Goal: Task Accomplishment & Management: Manage account settings

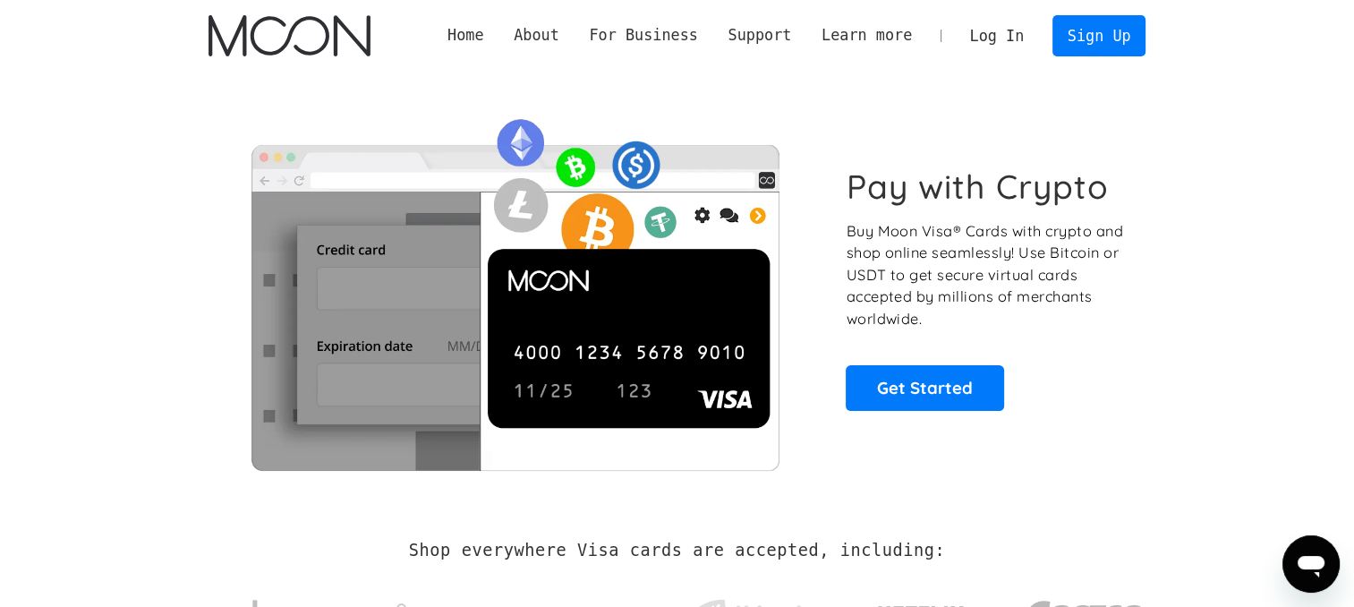
click at [986, 26] on link "Log In" at bounding box center [997, 35] width 84 height 39
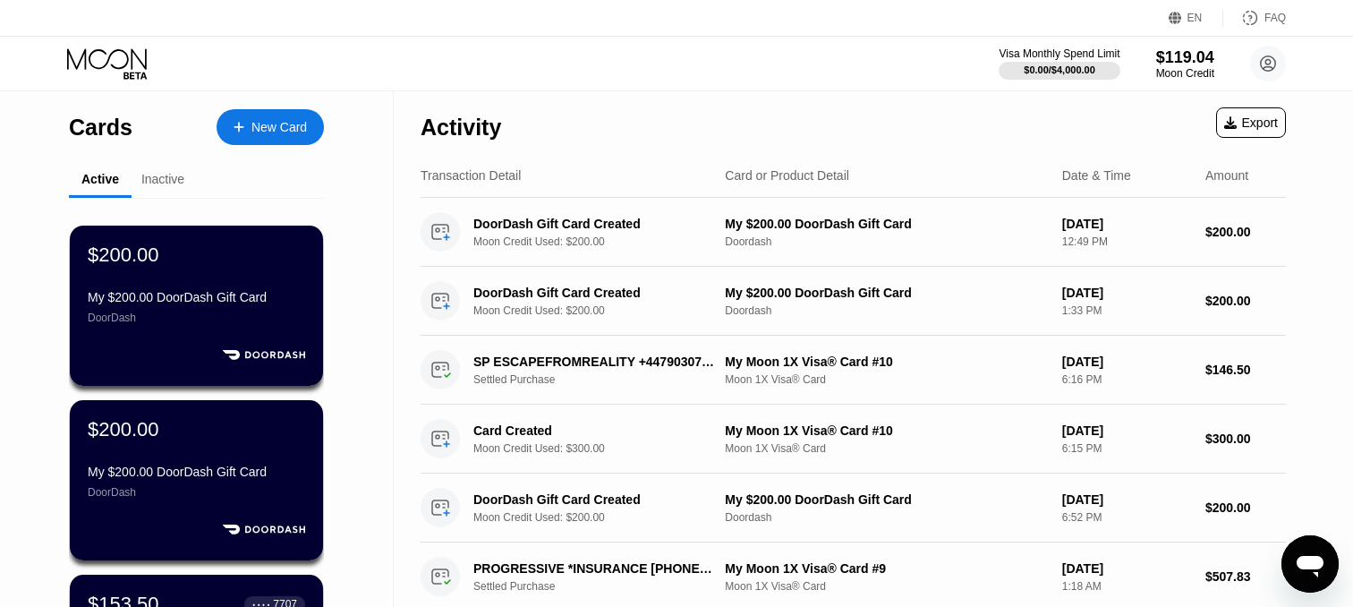
drag, startPoint x: 383, startPoint y: 237, endPoint x: 353, endPoint y: 355, distance: 122.0
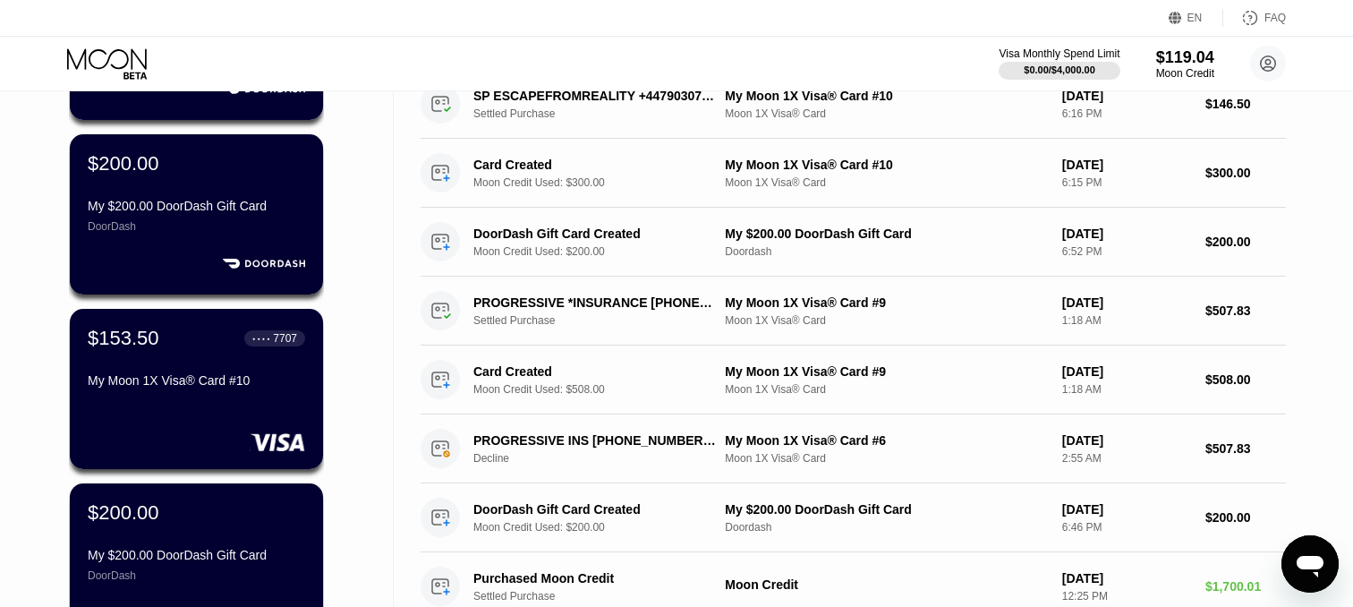
scroll to position [293, 0]
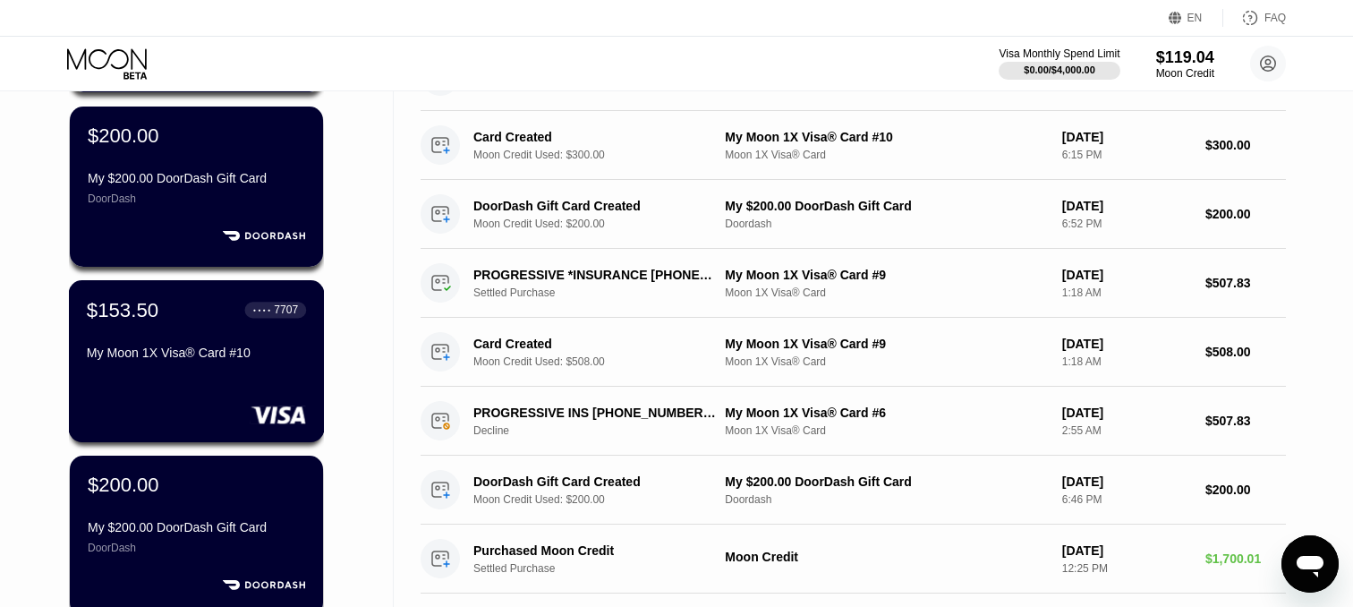
click at [251, 387] on div "$153.50 ● ● ● ● 7707 My Moon 1X Visa® Card #10" at bounding box center [197, 361] width 256 height 162
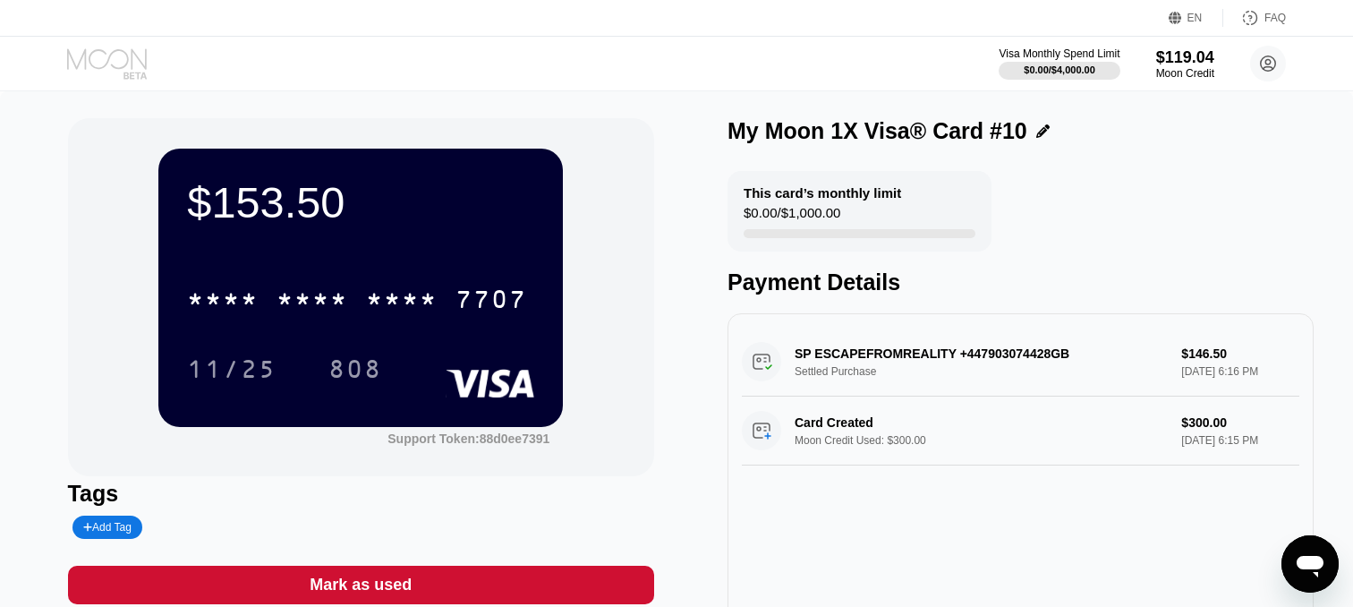
click at [99, 57] on icon at bounding box center [108, 63] width 83 height 31
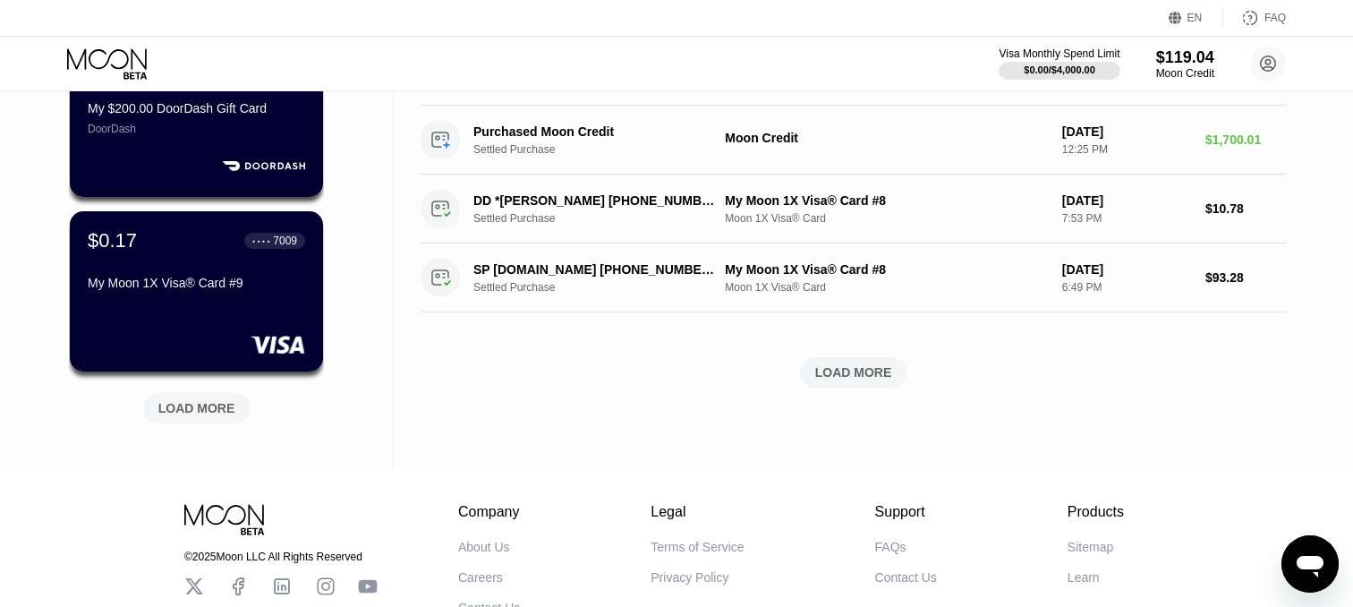
scroll to position [714, 0]
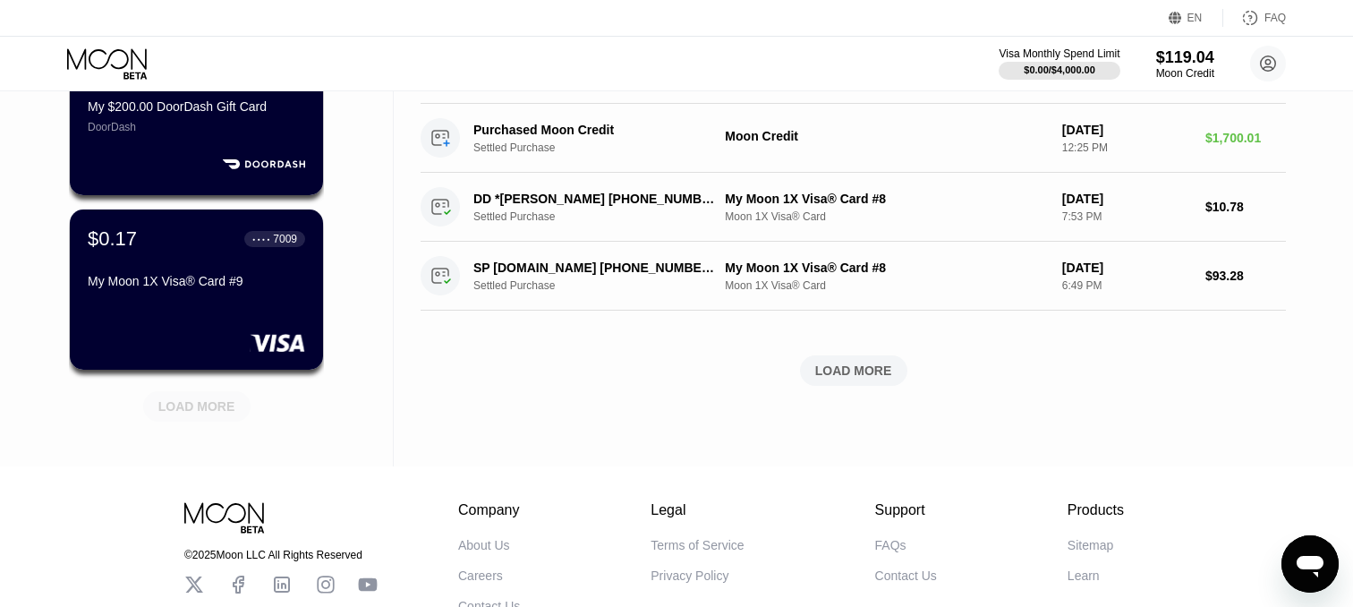
click at [219, 420] on div "LOAD MORE" at bounding box center [196, 406] width 107 height 30
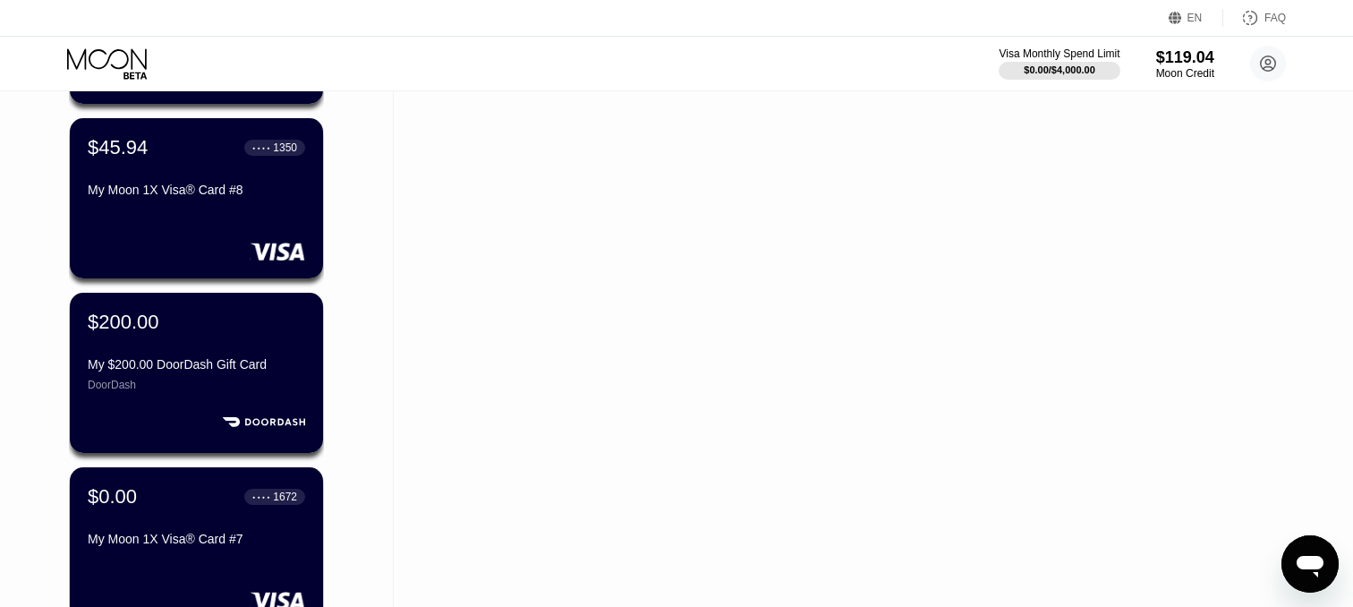
scroll to position [1157, 0]
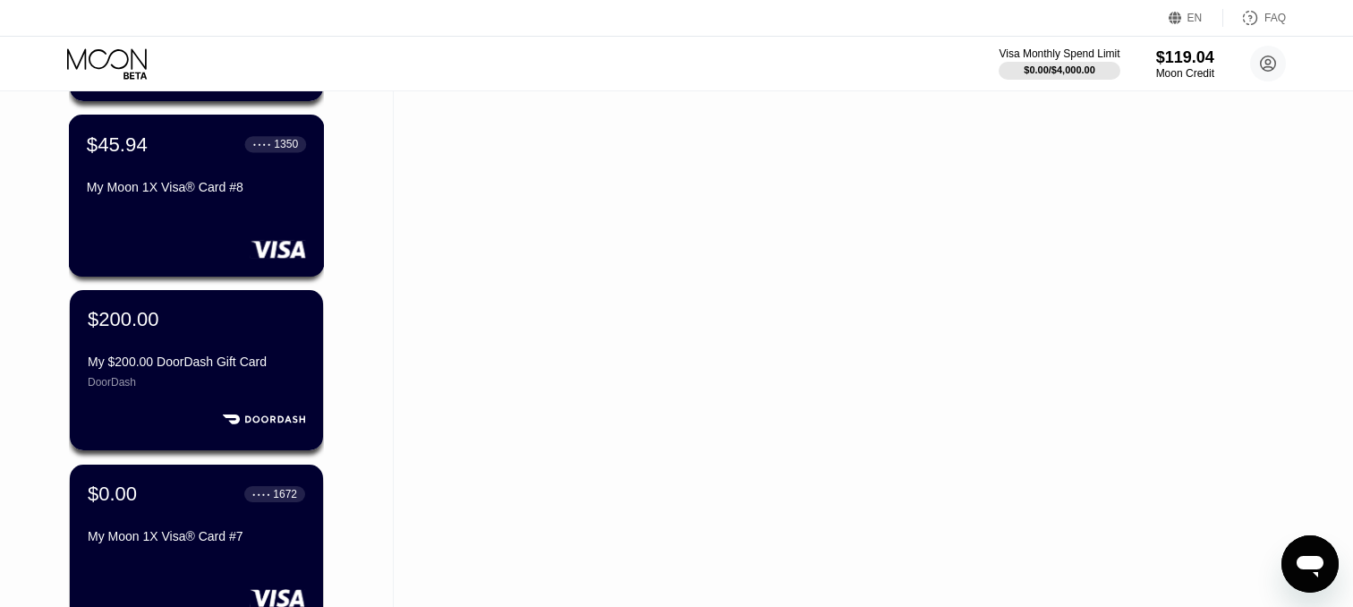
click at [166, 221] on div "$45.94 ● ● ● ● 1350 My Moon 1X Visa® Card #8" at bounding box center [197, 196] width 256 height 162
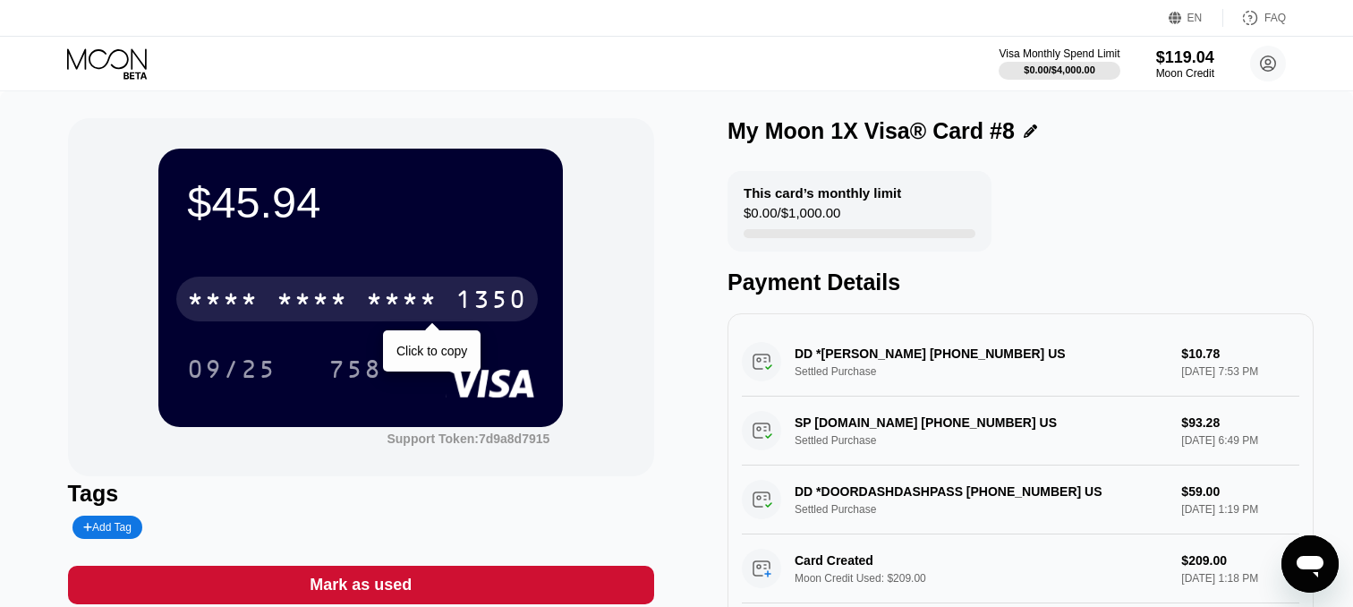
click at [306, 297] on div "* * * *" at bounding box center [312, 301] width 72 height 29
